Goal: Task Accomplishment & Management: Use online tool/utility

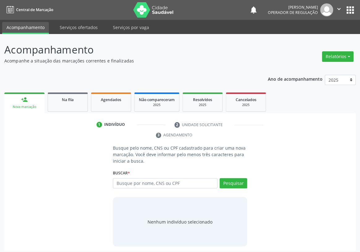
click at [126, 178] on input "text" at bounding box center [165, 183] width 104 height 11
type input "700509552755956"
click at [234, 178] on button "Pesquisar" at bounding box center [233, 183] width 28 height 11
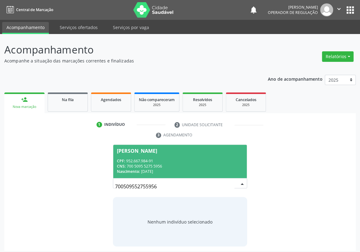
click at [179, 158] on div "CPF: 952.667.984-91" at bounding box center [180, 160] width 126 height 5
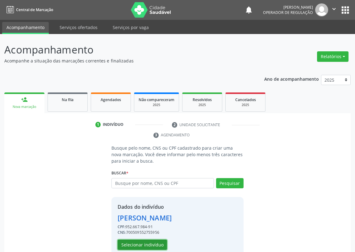
click at [129, 242] on button "Selecionar indivíduo" at bounding box center [142, 244] width 49 height 11
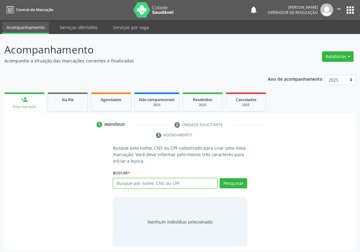
click at [118, 178] on input "text" at bounding box center [165, 183] width 104 height 11
type input "709205223294536"
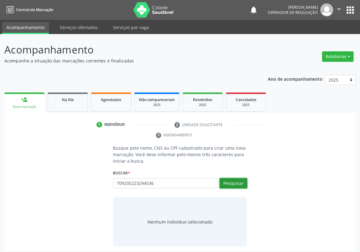
click at [234, 178] on button "Pesquisar" at bounding box center [233, 183] width 28 height 11
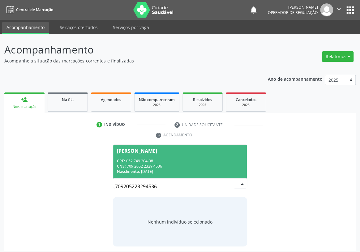
click at [157, 148] on div "Maria Luciana Monteiro Barbosa" at bounding box center [137, 150] width 40 height 5
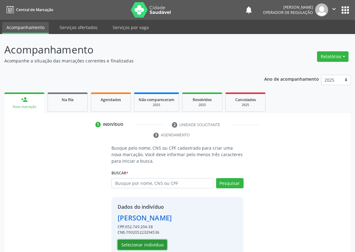
click at [146, 246] on button "Selecionar indivíduo" at bounding box center [142, 244] width 49 height 11
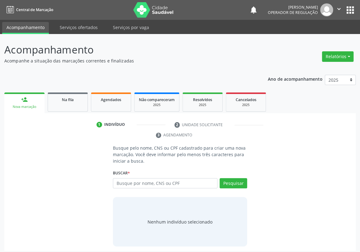
drag, startPoint x: 119, startPoint y: 173, endPoint x: 108, endPoint y: 162, distance: 15.1
click at [116, 178] on input "text" at bounding box center [165, 183] width 104 height 11
type input "702109781350695"
click at [233, 178] on button "Pesquisar" at bounding box center [233, 183] width 28 height 11
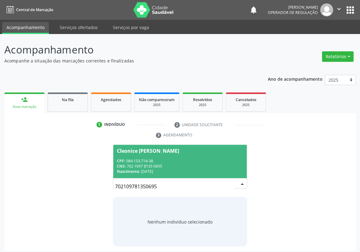
click at [139, 163] on div "CNS: 702 1097 8135 0695" at bounding box center [180, 165] width 126 height 5
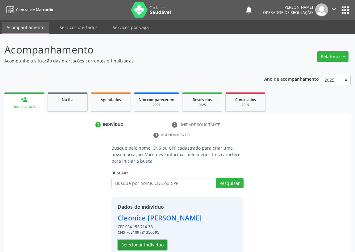
click at [132, 240] on button "Selecionar indivíduo" at bounding box center [142, 244] width 49 height 11
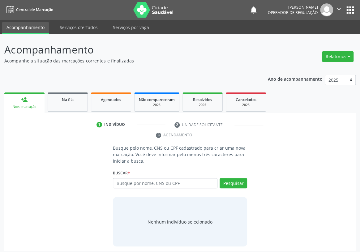
click at [120, 178] on input "text" at bounding box center [165, 183] width 104 height 11
type input "700303968385138"
click at [229, 178] on button "Pesquisar" at bounding box center [233, 183] width 28 height 11
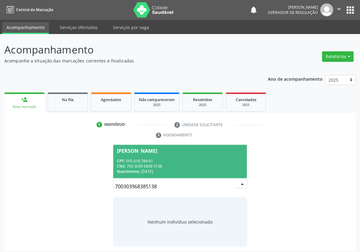
click at [154, 158] on div "CPF: 095.618.784-61" at bounding box center [180, 160] width 126 height 5
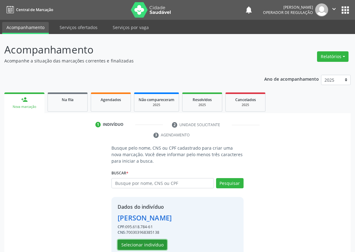
click at [147, 245] on button "Selecionar indivíduo" at bounding box center [142, 244] width 49 height 11
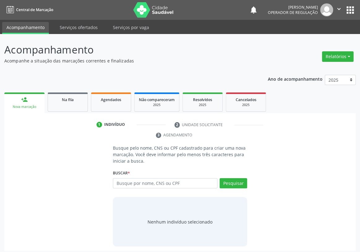
click at [130, 178] on input "text" at bounding box center [165, 183] width 104 height 11
type input "701009819471993"
click at [228, 178] on button "Pesquisar" at bounding box center [233, 183] width 28 height 11
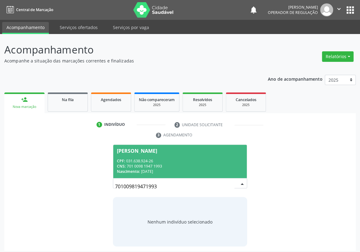
click at [166, 158] on div "CPF: 031.638.924-26" at bounding box center [180, 160] width 126 height 5
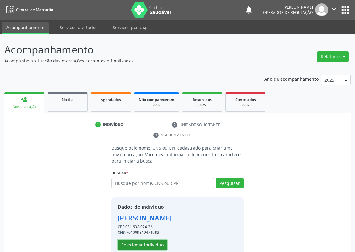
click at [133, 242] on button "Selecionar indivíduo" at bounding box center [142, 244] width 49 height 11
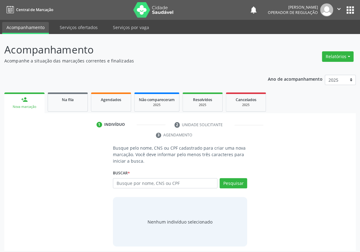
click at [121, 178] on input "text" at bounding box center [165, 183] width 104 height 11
type input "701106348305580"
click at [231, 178] on button "Pesquisar" at bounding box center [233, 183] width 28 height 11
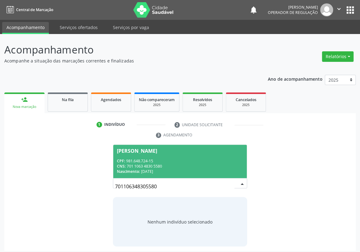
click at [145, 158] on div "CPF: 981.648.724-15" at bounding box center [180, 160] width 126 height 5
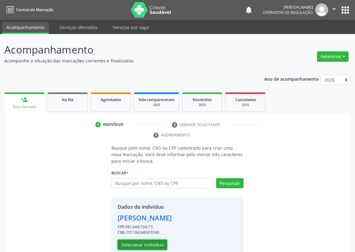
click at [135, 244] on button "Selecionar indivíduo" at bounding box center [142, 244] width 49 height 11
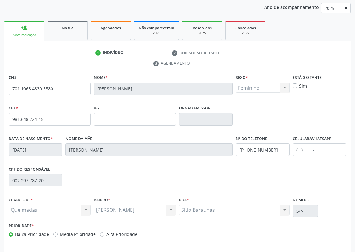
scroll to position [84, 0]
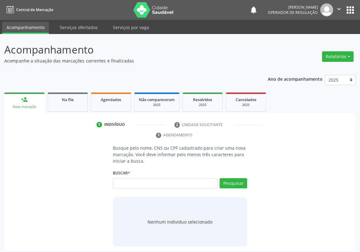
click at [120, 178] on input "text" at bounding box center [165, 183] width 104 height 11
type input "704108196721478"
click at [229, 178] on button "Pesquisar" at bounding box center [233, 183] width 28 height 11
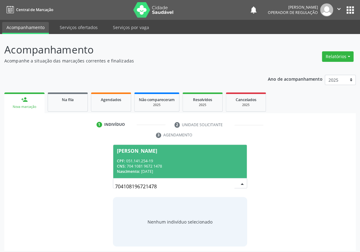
click at [141, 169] on div "Nascimento: [DATE]" at bounding box center [180, 171] width 126 height 5
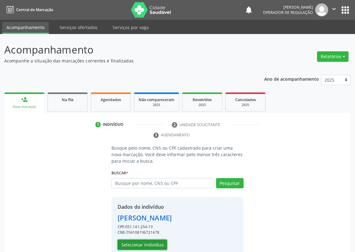
click at [139, 241] on button "Selecionar indivíduo" at bounding box center [142, 244] width 49 height 11
